Goal: Book appointment/travel/reservation

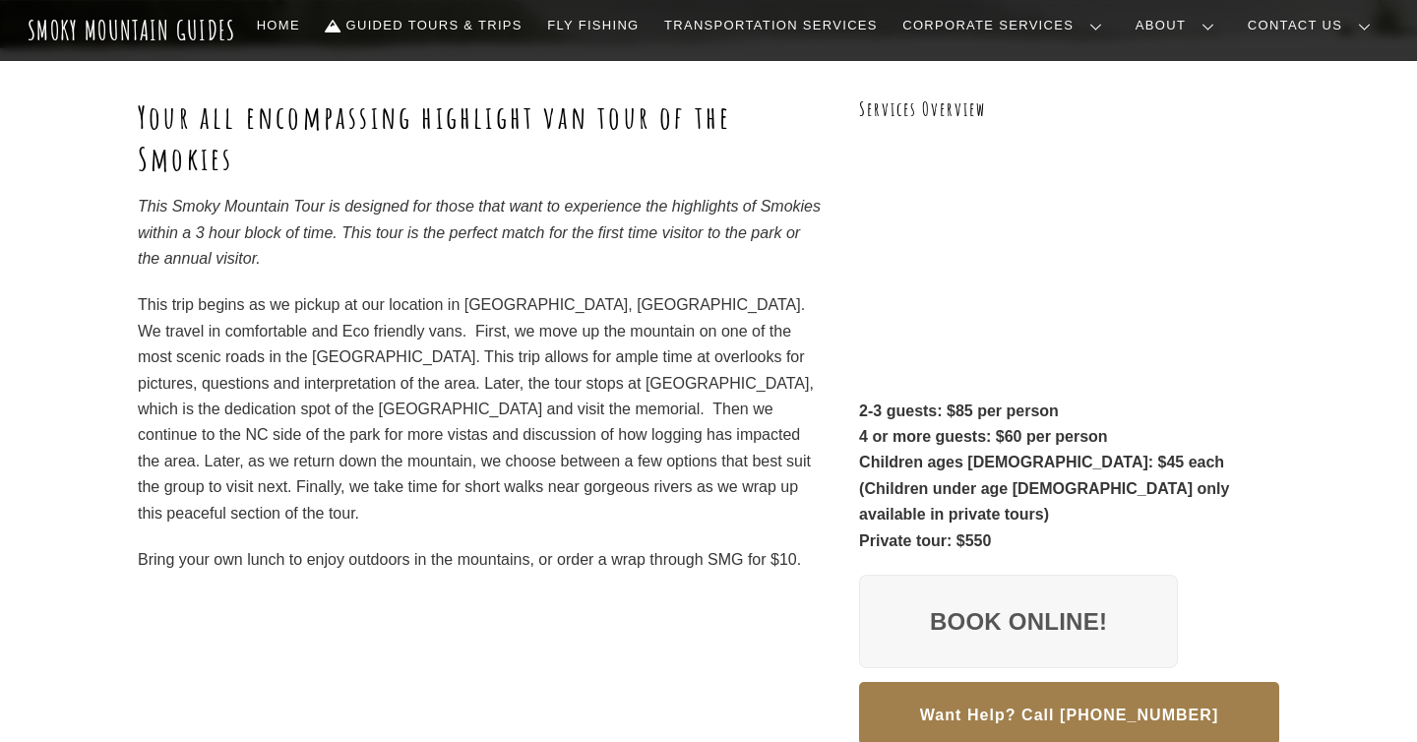
scroll to position [258, 0]
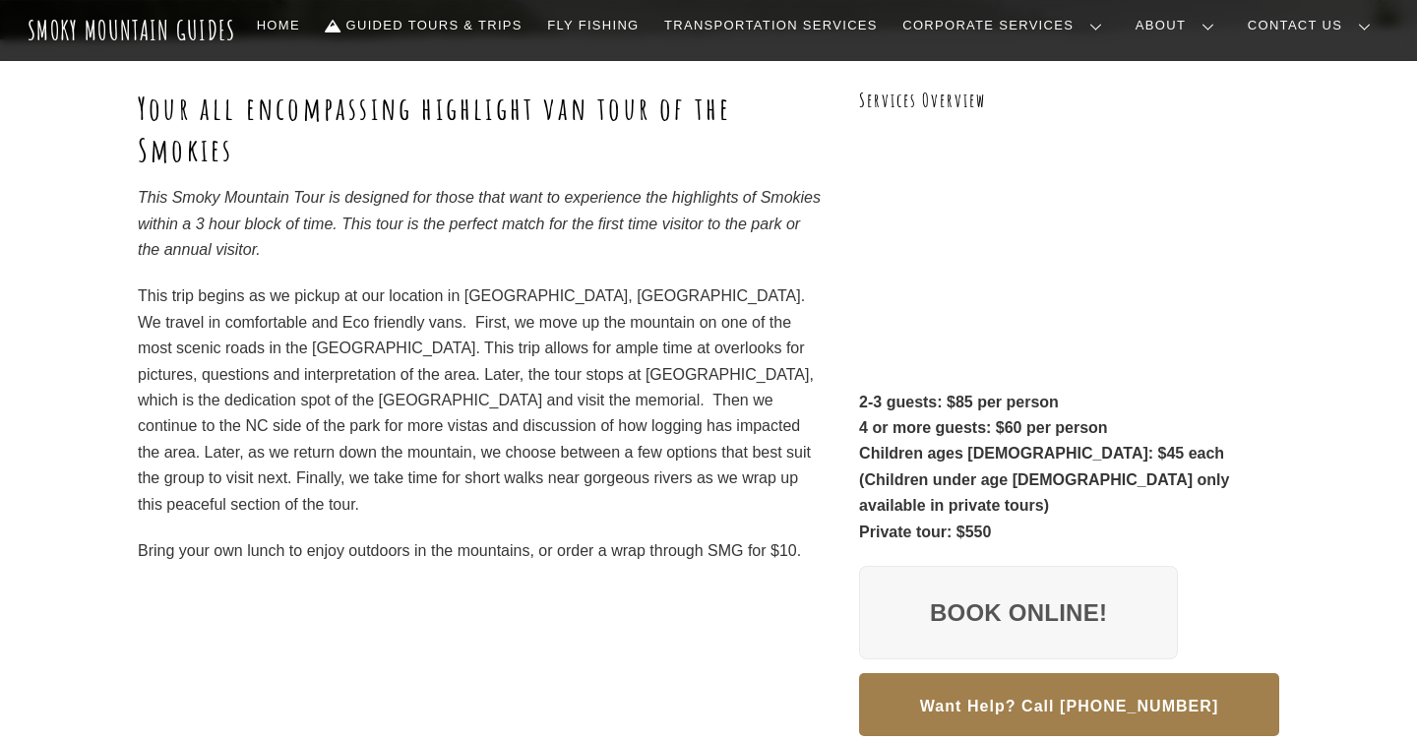
click at [518, 300] on p "This trip begins as we pickup at our location in [GEOGRAPHIC_DATA], [GEOGRAPHIC…" at bounding box center [480, 400] width 685 height 234
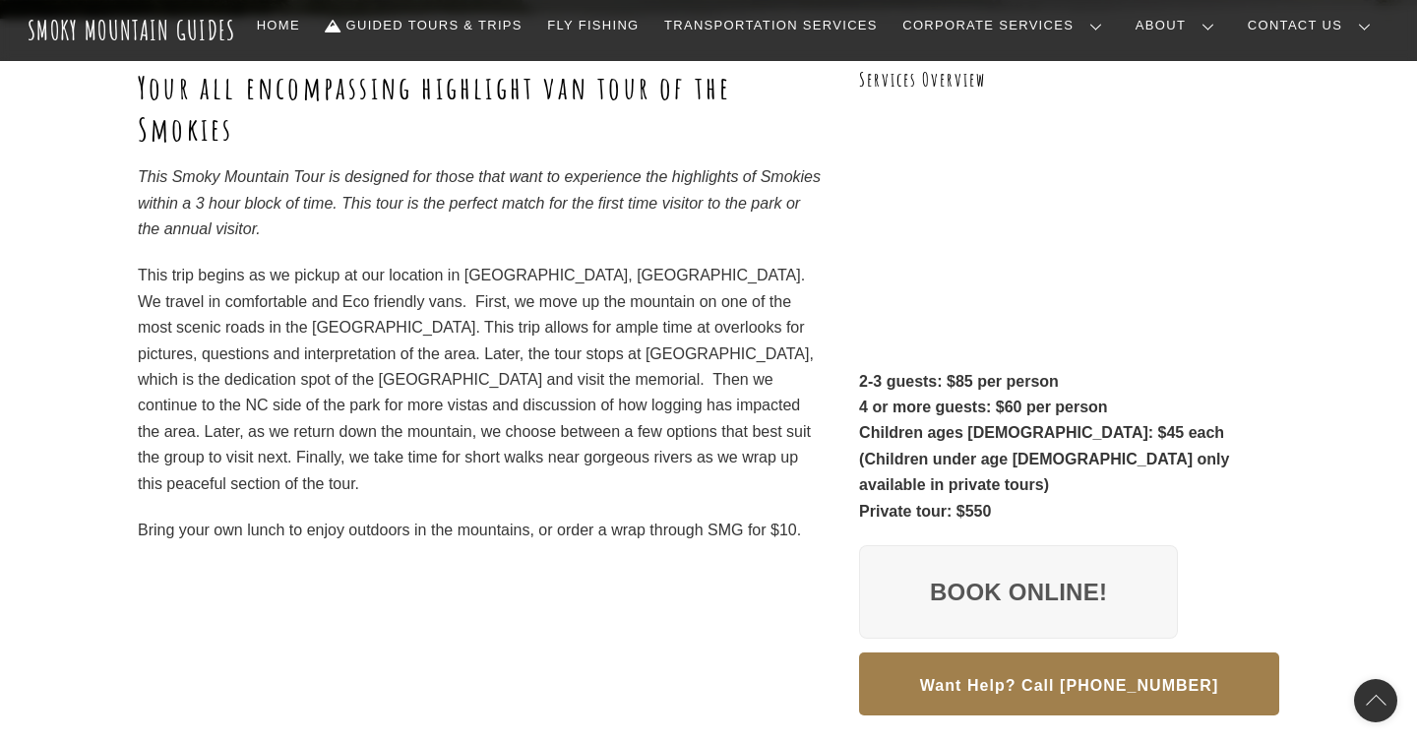
scroll to position [288, 0]
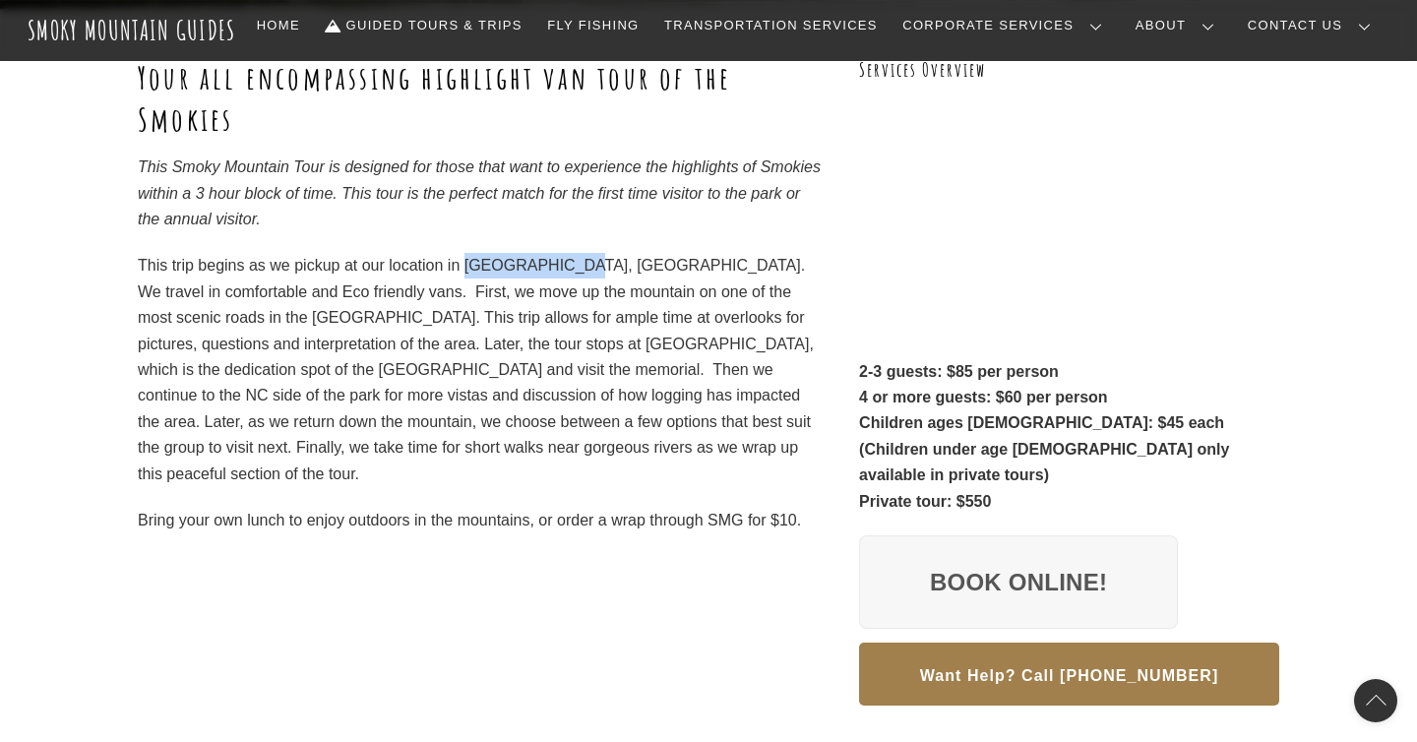
drag, startPoint x: 566, startPoint y: 267, endPoint x: 464, endPoint y: 266, distance: 102.4
click at [464, 266] on p "This trip begins as we pickup at our location in [GEOGRAPHIC_DATA], [GEOGRAPHIC…" at bounding box center [480, 370] width 685 height 234
click at [568, 317] on p "This trip begins as we pickup at our location in [GEOGRAPHIC_DATA], [GEOGRAPHIC…" at bounding box center [480, 370] width 685 height 234
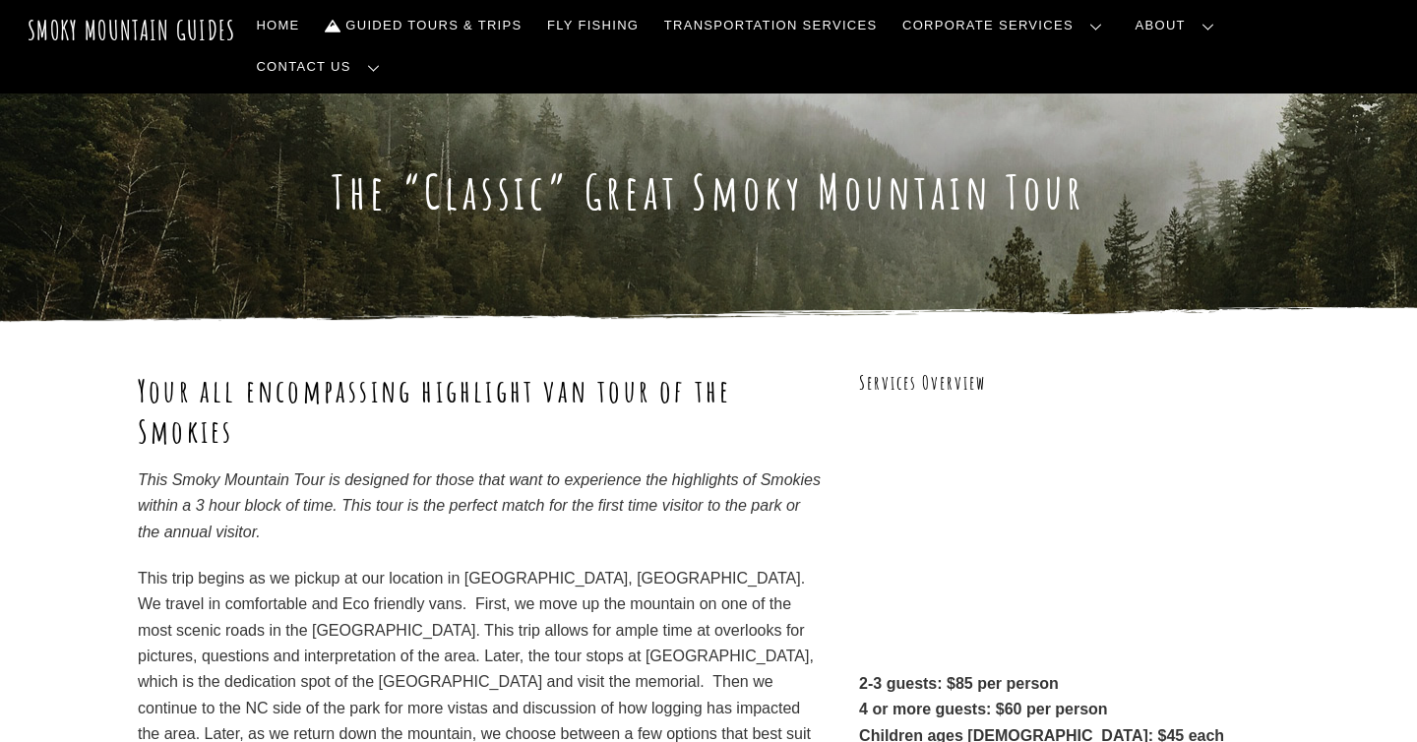
scroll to position [0, 0]
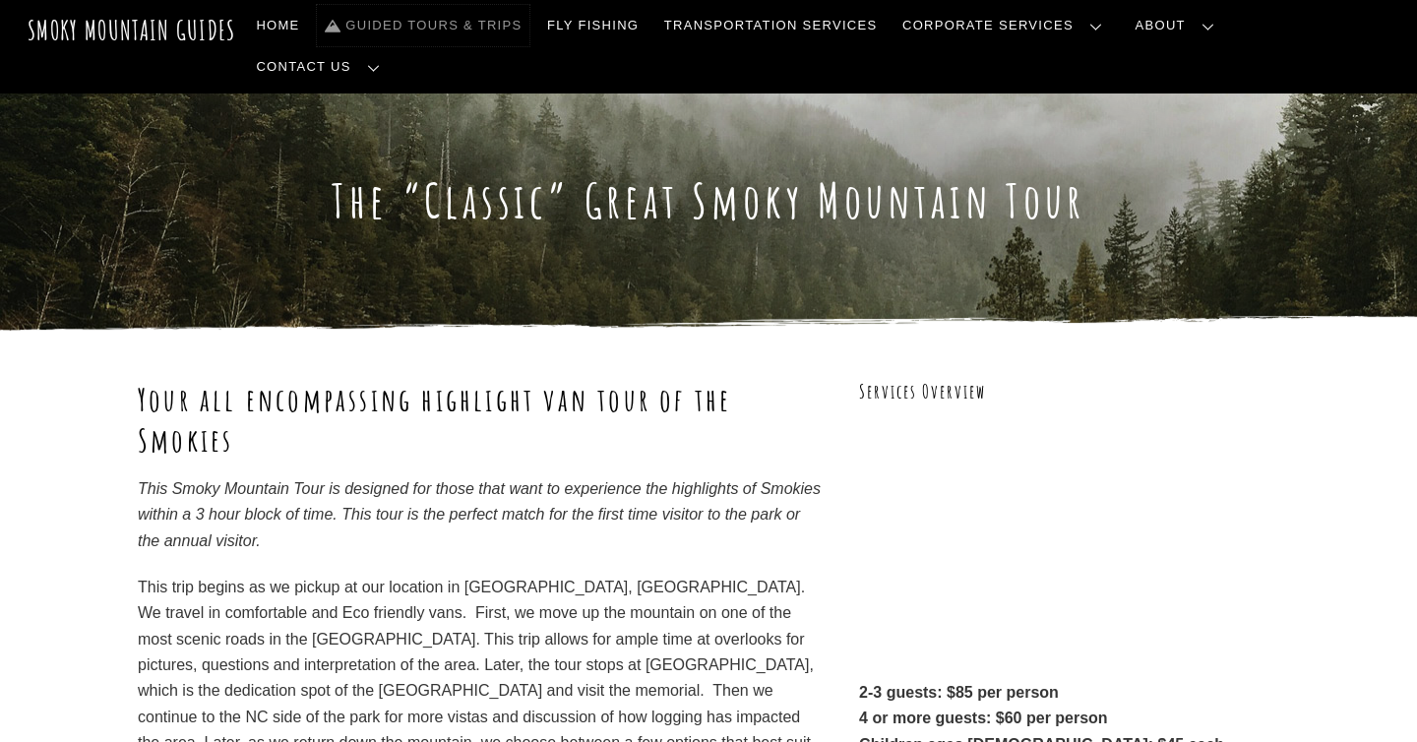
click at [530, 12] on link "Guided Tours & Trips" at bounding box center [423, 25] width 213 height 41
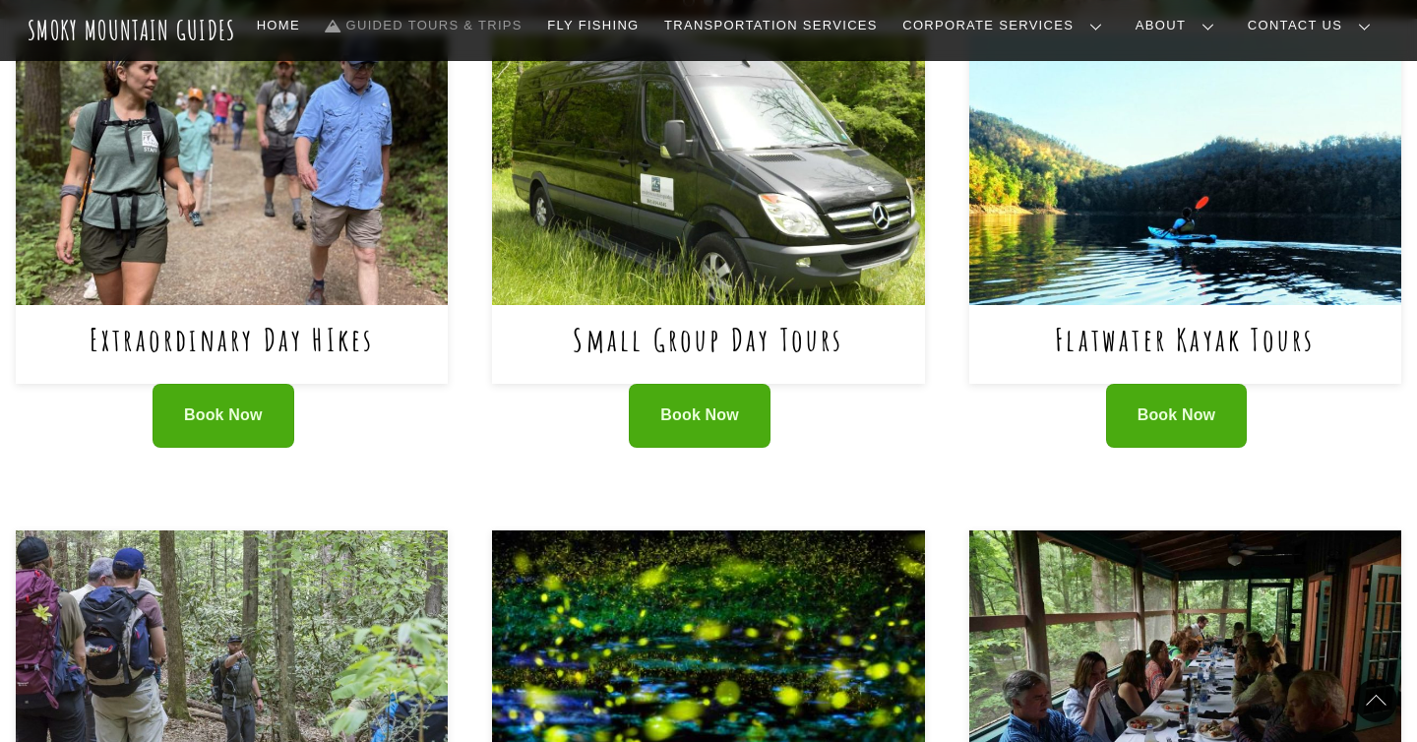
scroll to position [834, 0]
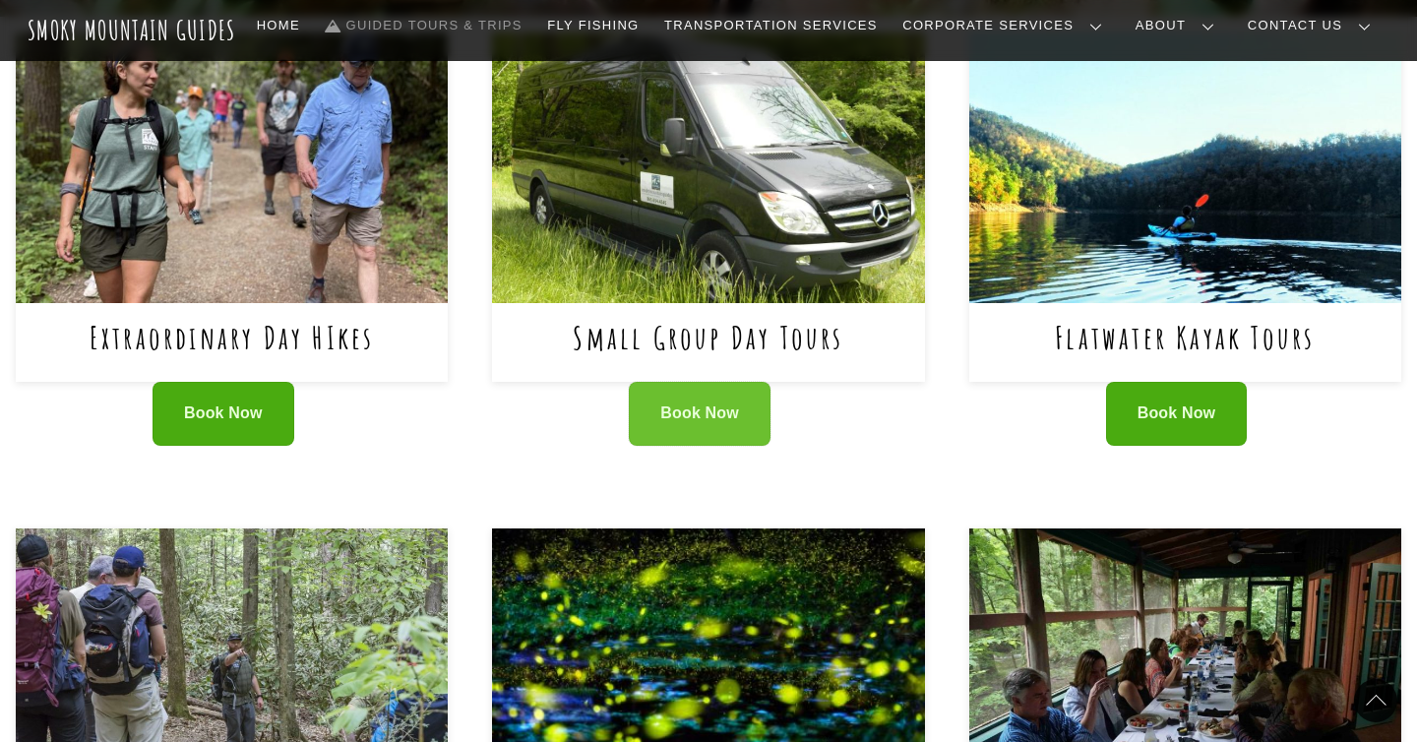
click at [724, 422] on span "Book Now" at bounding box center [699, 414] width 79 height 21
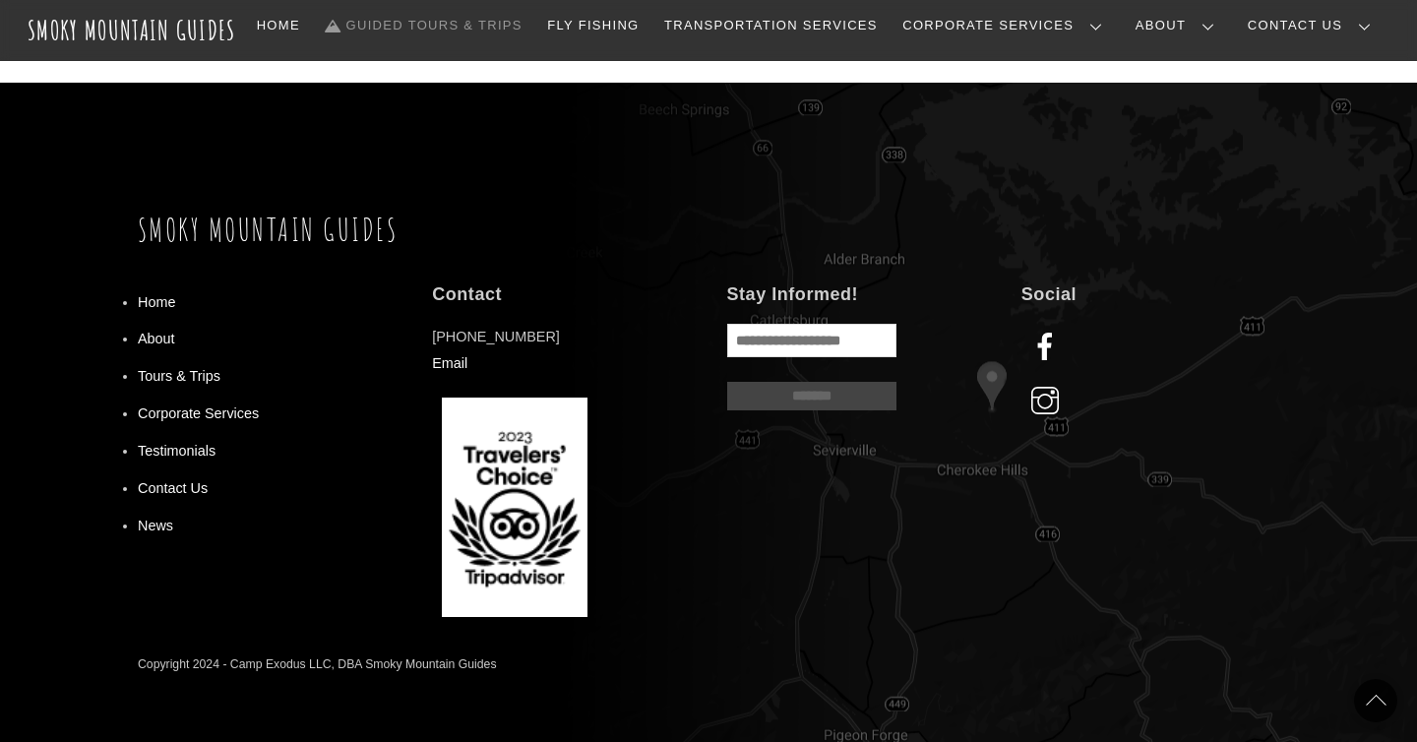
scroll to position [1920, 0]
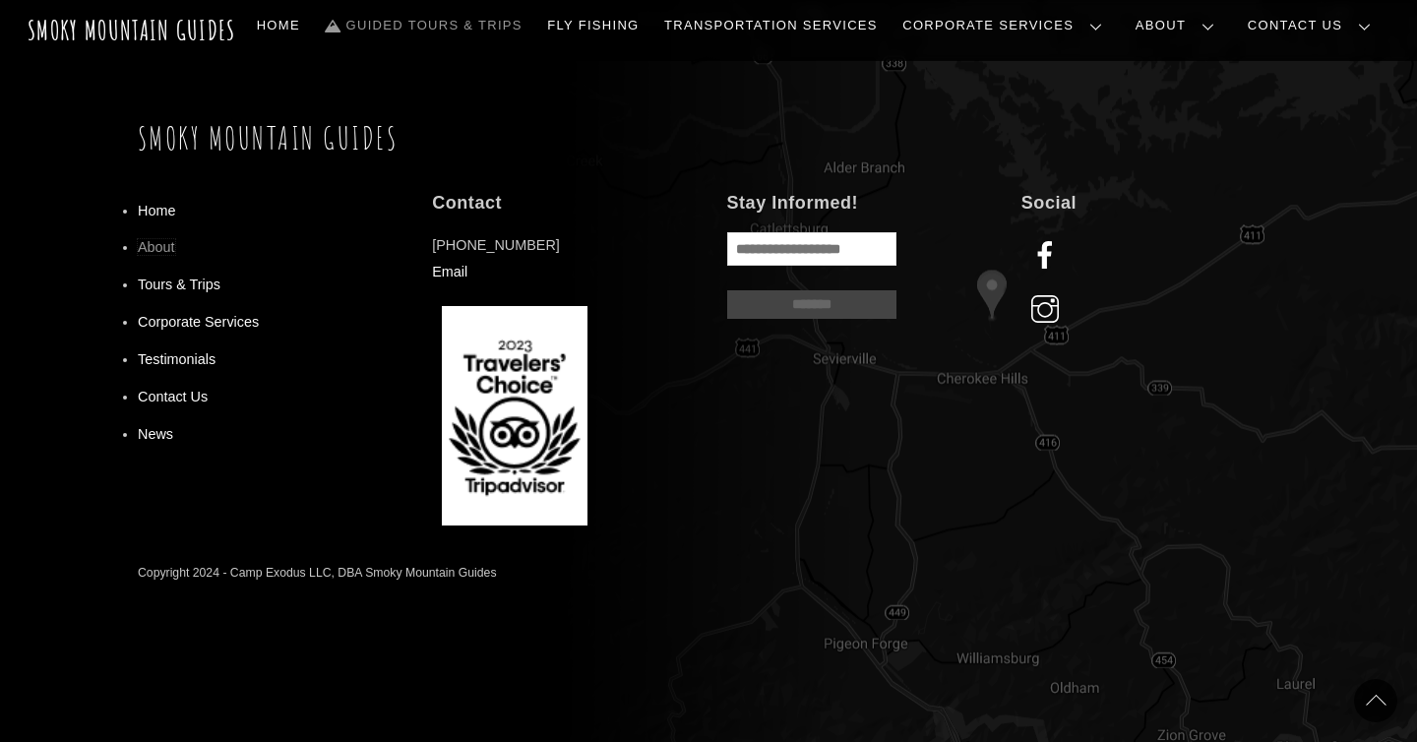
click at [158, 252] on link "About" at bounding box center [156, 247] width 37 height 16
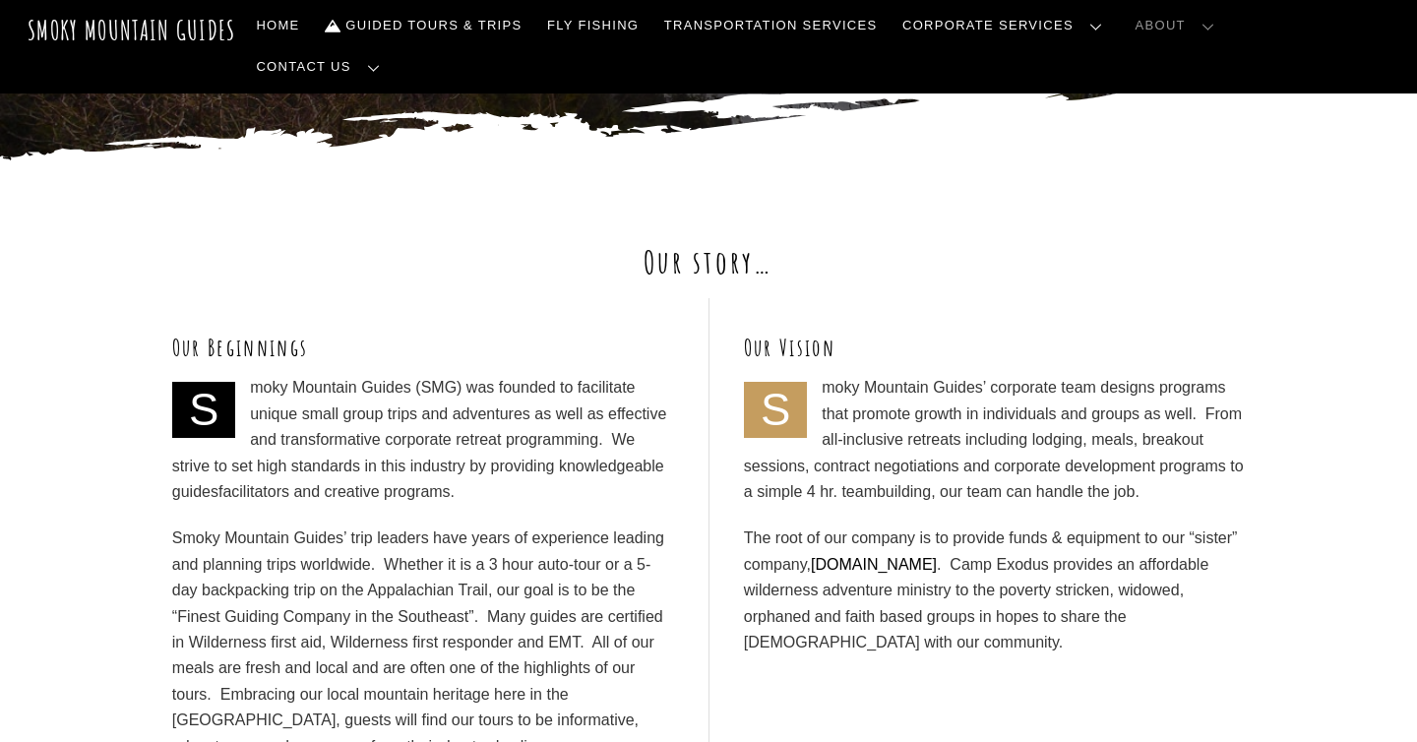
scroll to position [676, 0]
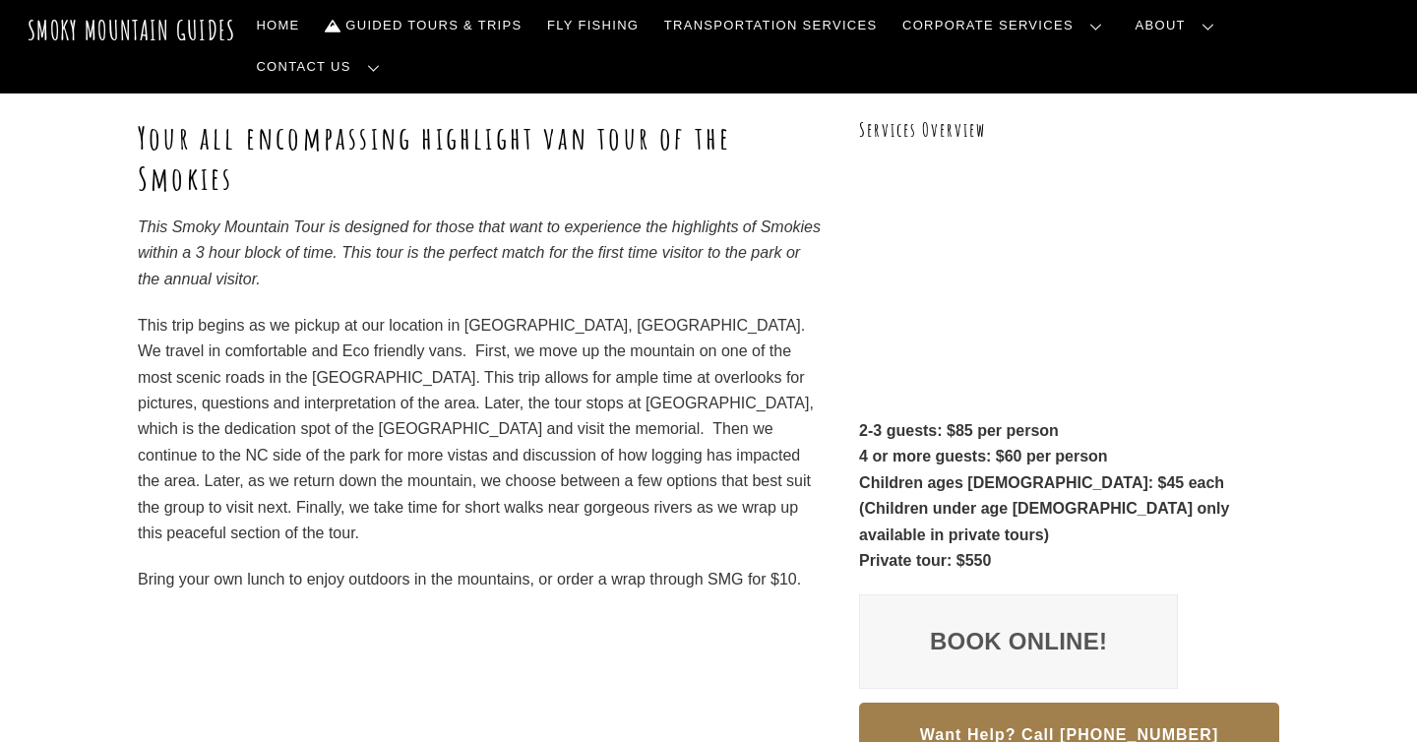
scroll to position [494, 0]
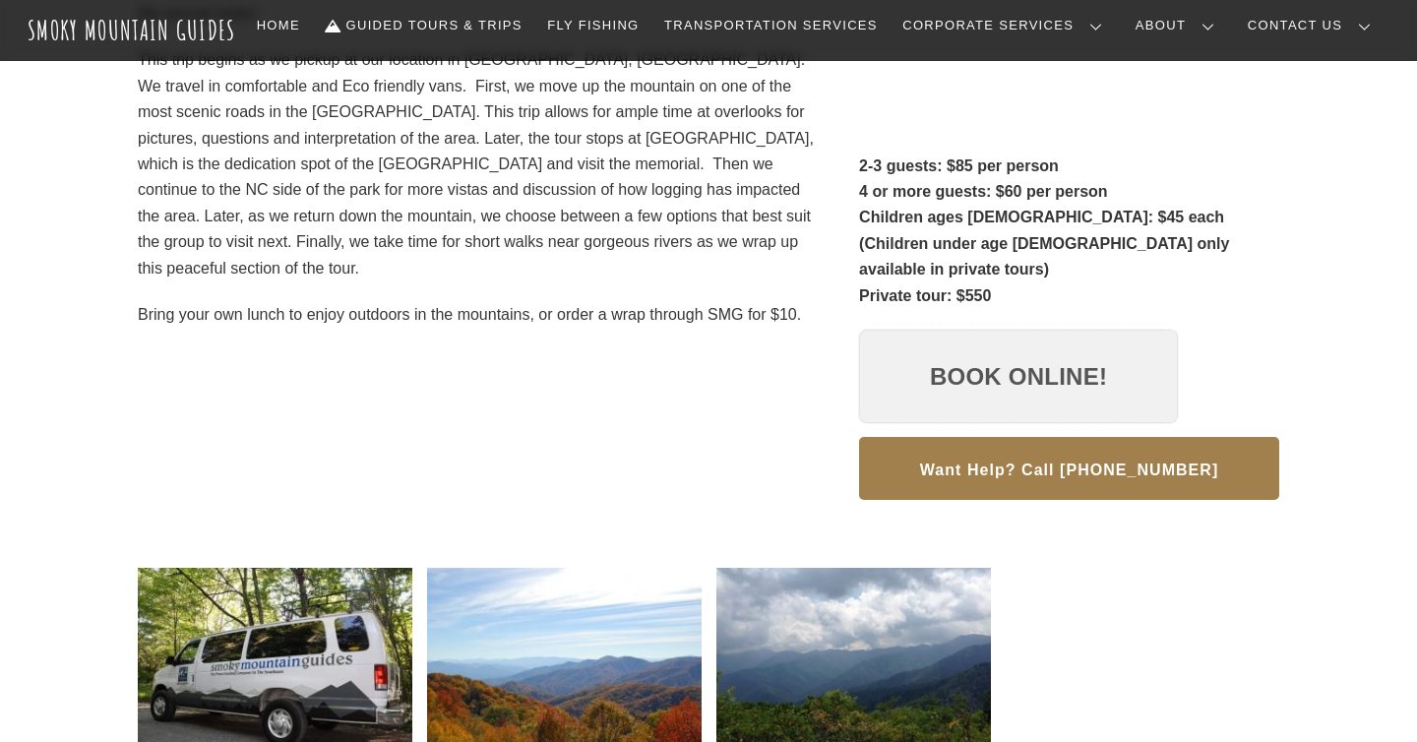
click at [995, 334] on link "Book Online!" at bounding box center [1018, 377] width 319 height 94
